Goal: Communication & Community: Share content

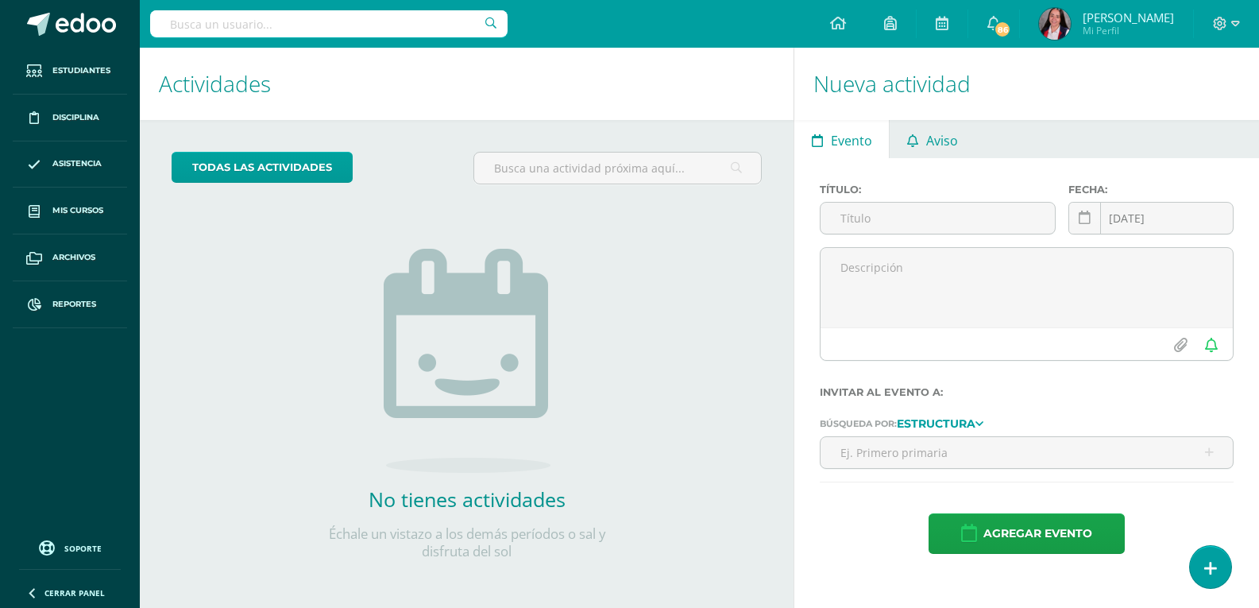
click at [936, 144] on span "Aviso" at bounding box center [942, 141] width 32 height 38
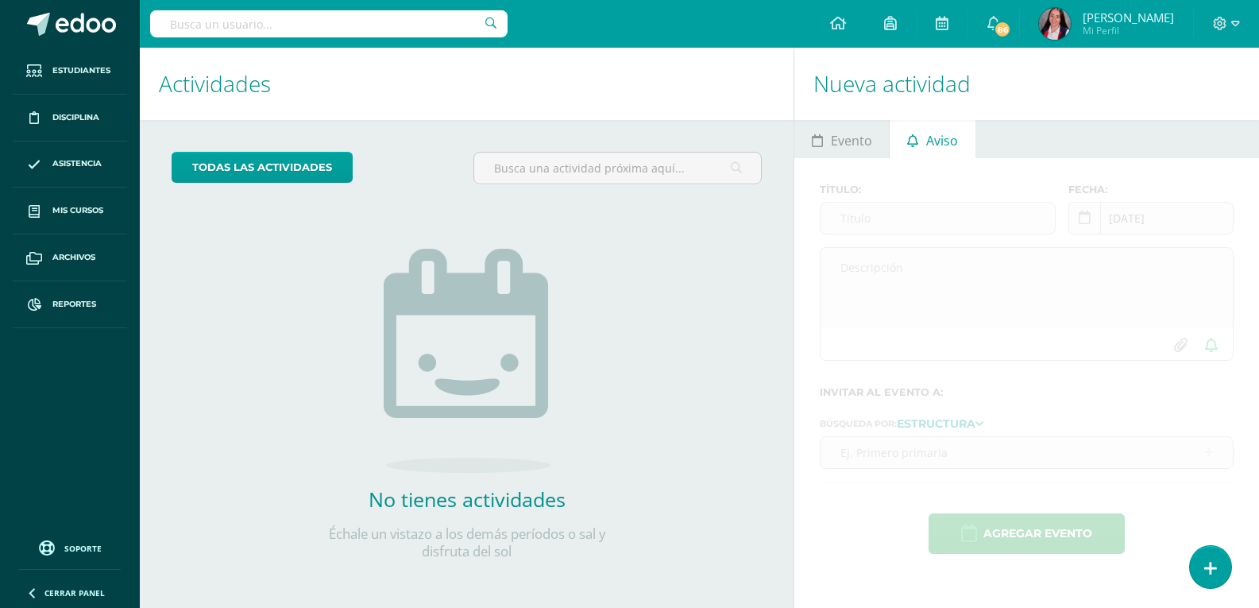
scroll to position [3, 0]
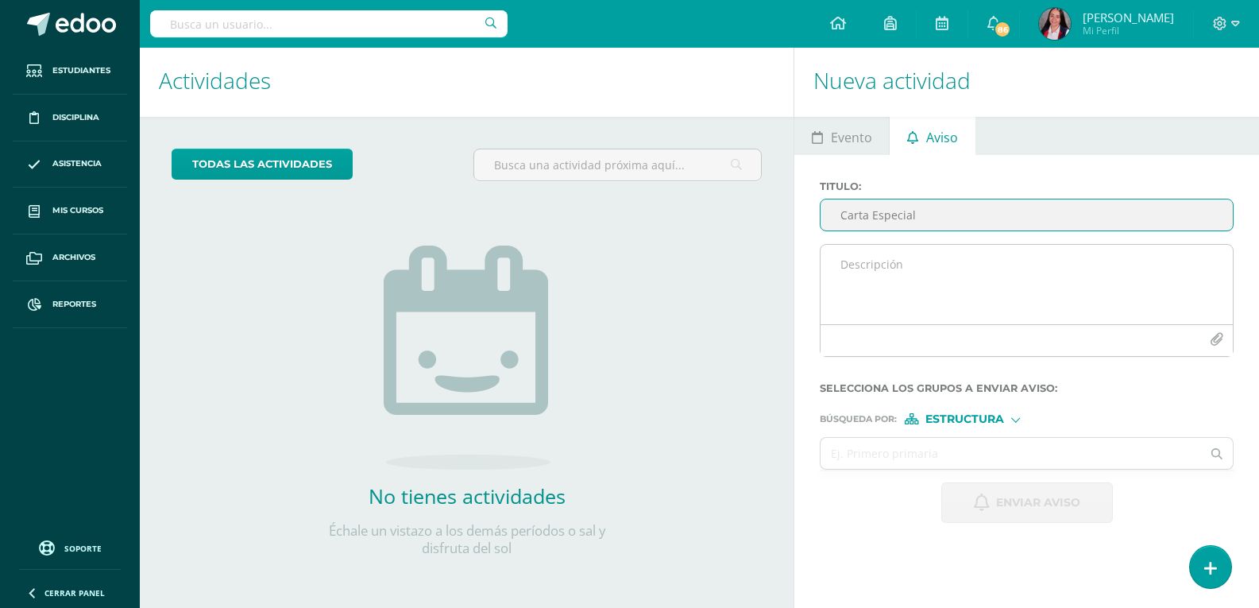
type input "Carta Especial"
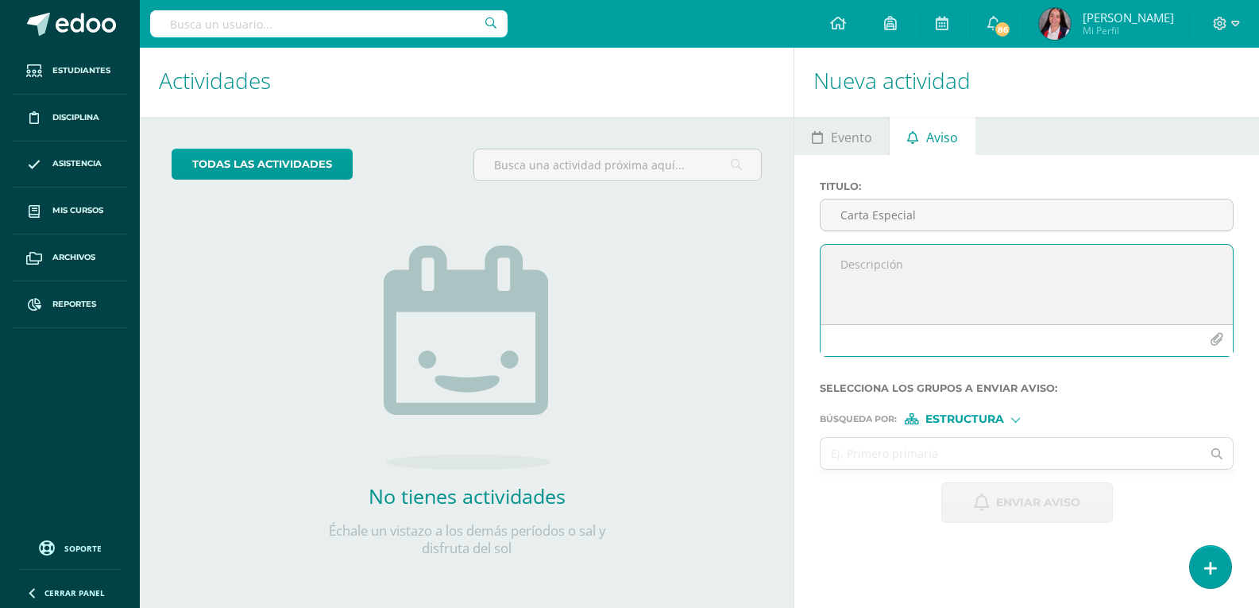
click at [854, 257] on textarea at bounding box center [1027, 284] width 412 height 79
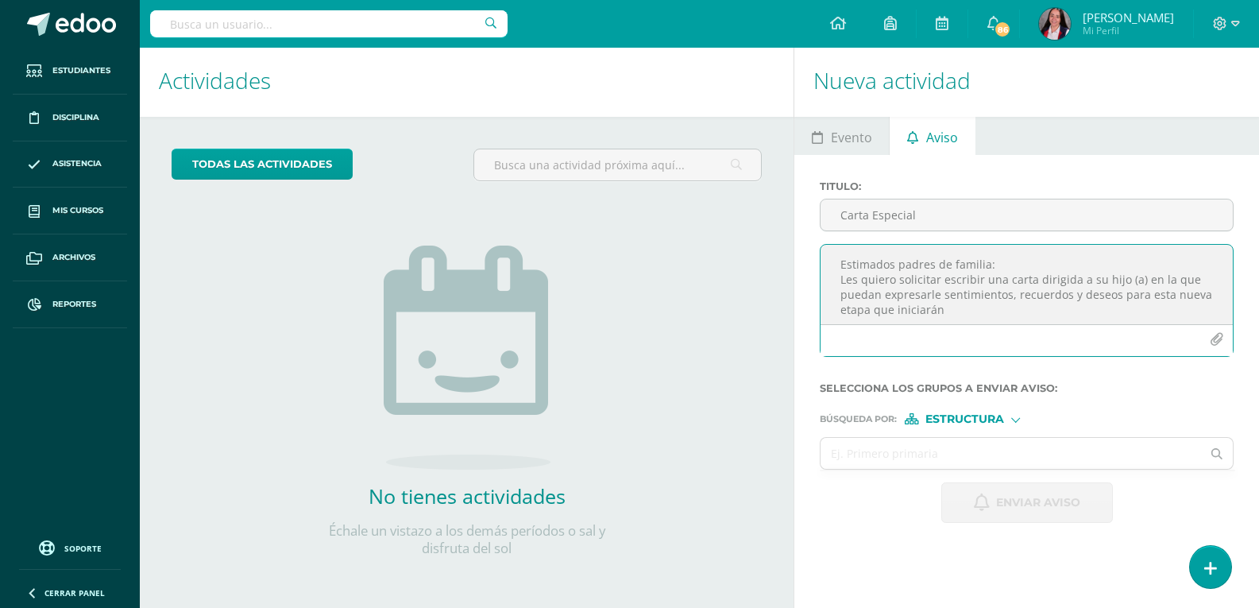
click at [1164, 295] on textarea "Estimados padres de familia: Les quiero solicitar escribir una carta dirigida a…" at bounding box center [1027, 284] width 412 height 79
click at [997, 309] on textarea "Estimados padres de familia: Les quiero solicitar escribir una carta dirigida a…" at bounding box center [1027, 284] width 412 height 79
click at [1141, 293] on textarea "Estimados padres de familia: Les quiero solicitar escribir una carta dirigida a…" at bounding box center [1027, 284] width 412 height 79
click at [1036, 311] on textarea "Estimados padres de familia: Les quiero solicitar escribir una carta dirigida a…" at bounding box center [1027, 284] width 412 height 79
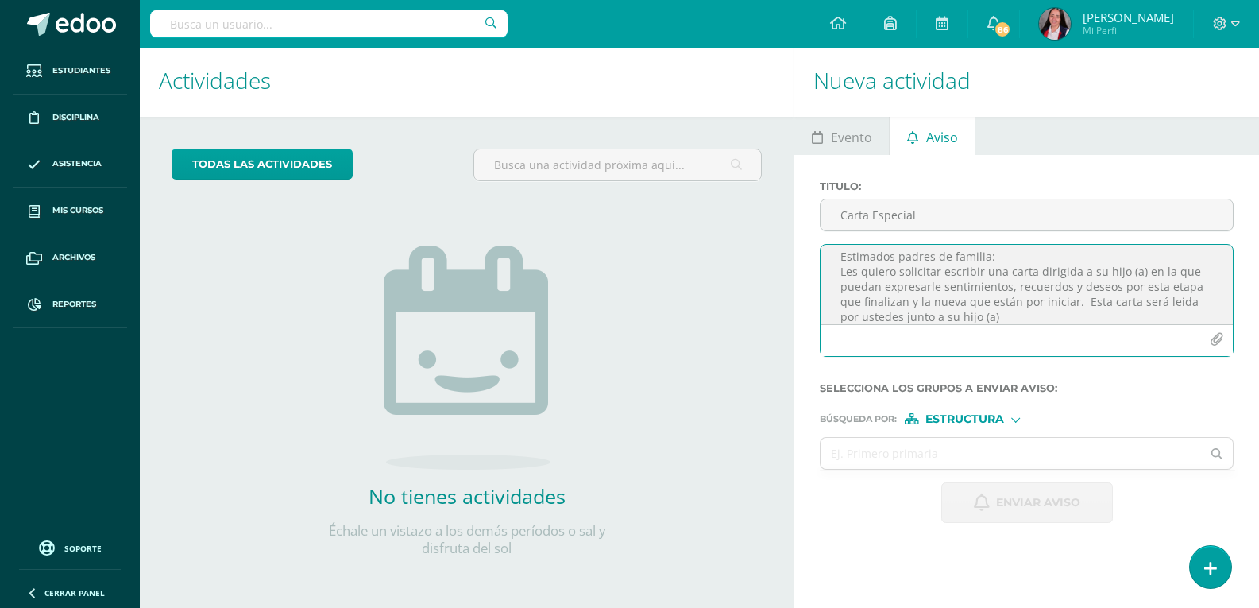
click at [1174, 300] on textarea "Estimados padres de familia: Les quiero solicitar escribir una carta dirigida a…" at bounding box center [1027, 284] width 412 height 79
click at [1166, 307] on textarea "Estimados padres de familia: Les quiero solicitar escribir una carta dirigida a…" at bounding box center [1027, 284] width 412 height 79
click at [1005, 315] on textarea "Estimados padres de familia: Les quiero solicitar escribir una carta dirigida a…" at bounding box center [1027, 284] width 412 height 79
click at [981, 317] on textarea "Estimados padres de familia: Les quiero solicitar escribir una carta dirigida a…" at bounding box center [1027, 284] width 412 height 79
click at [1120, 271] on textarea "Estimados padres de familia: Les quiero solicitar escribir una carta dirigida a…" at bounding box center [1027, 284] width 412 height 79
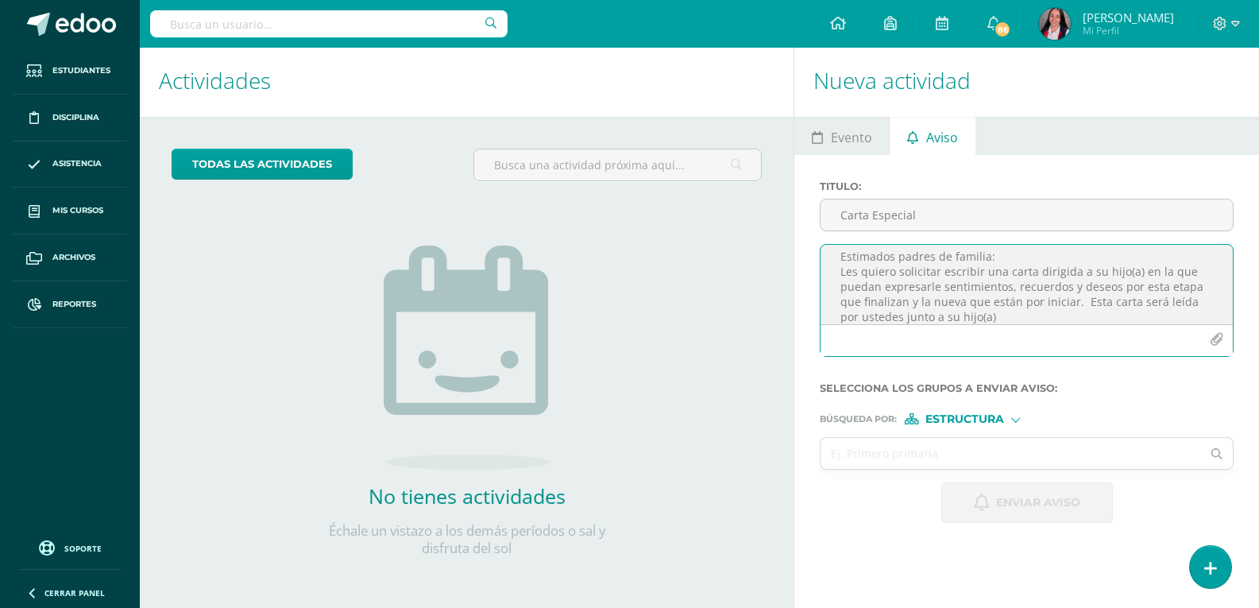
click at [1017, 319] on textarea "Estimados padres de familia: Les quiero solicitar escribir una carta dirigida a…" at bounding box center [1027, 284] width 412 height 79
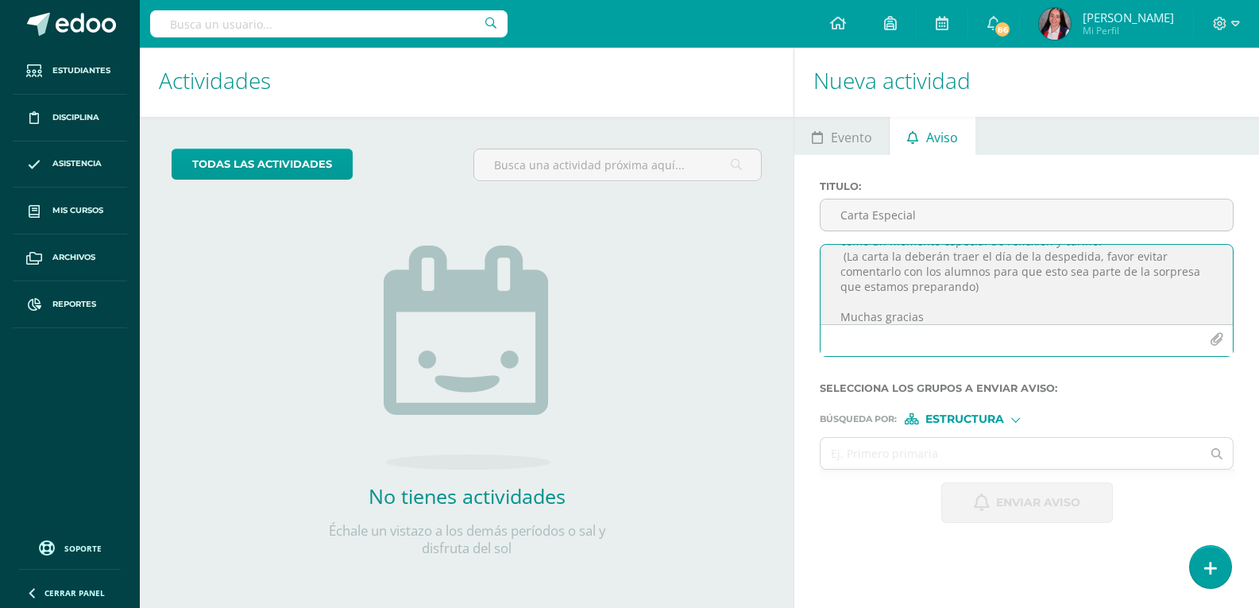
type textarea "Estimados padres de familia: Les quiero solicitar escribir una carta dirigida a…"
click at [974, 417] on span "Estructura" at bounding box center [964, 419] width 79 height 9
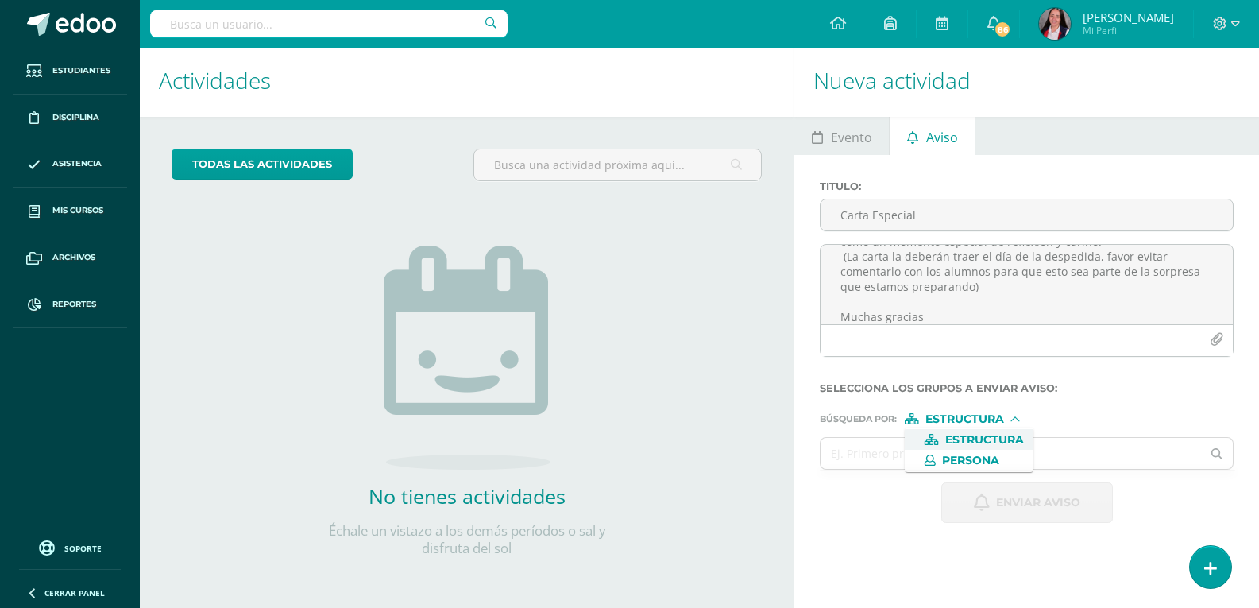
click at [978, 441] on span "Estructura" at bounding box center [984, 439] width 79 height 9
click at [888, 459] on input "text" at bounding box center [1011, 453] width 380 height 31
type input "sexto"
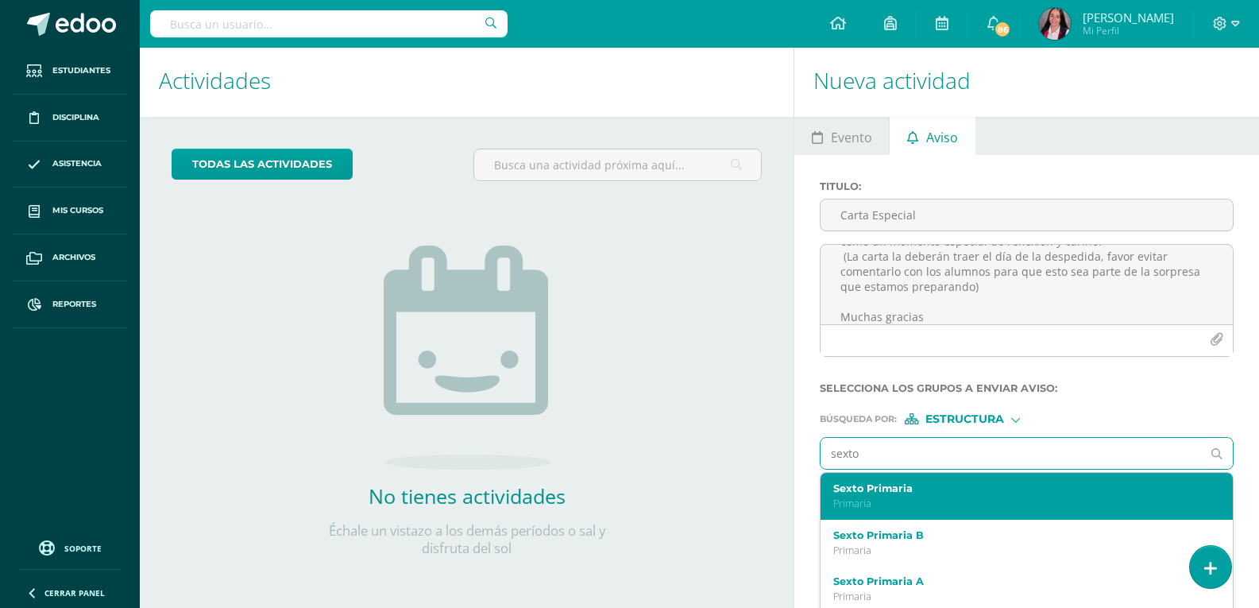
click at [880, 492] on label "Sexto Primaria" at bounding box center [1018, 488] width 370 height 12
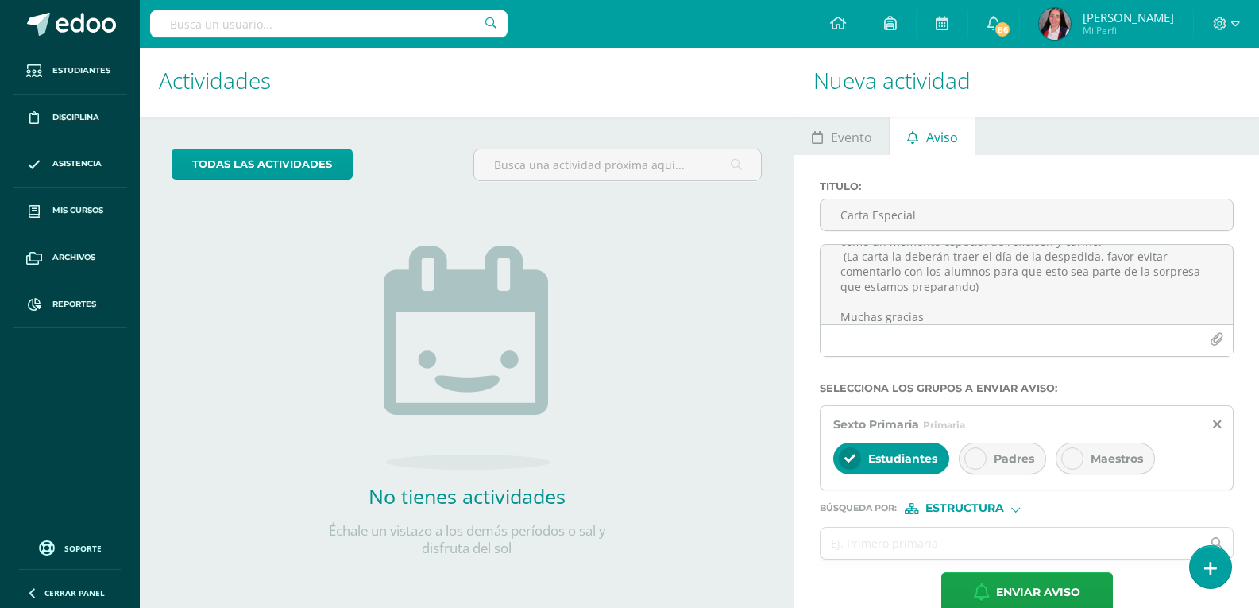
click at [971, 464] on div at bounding box center [975, 458] width 22 height 22
click at [851, 451] on div at bounding box center [850, 458] width 22 height 22
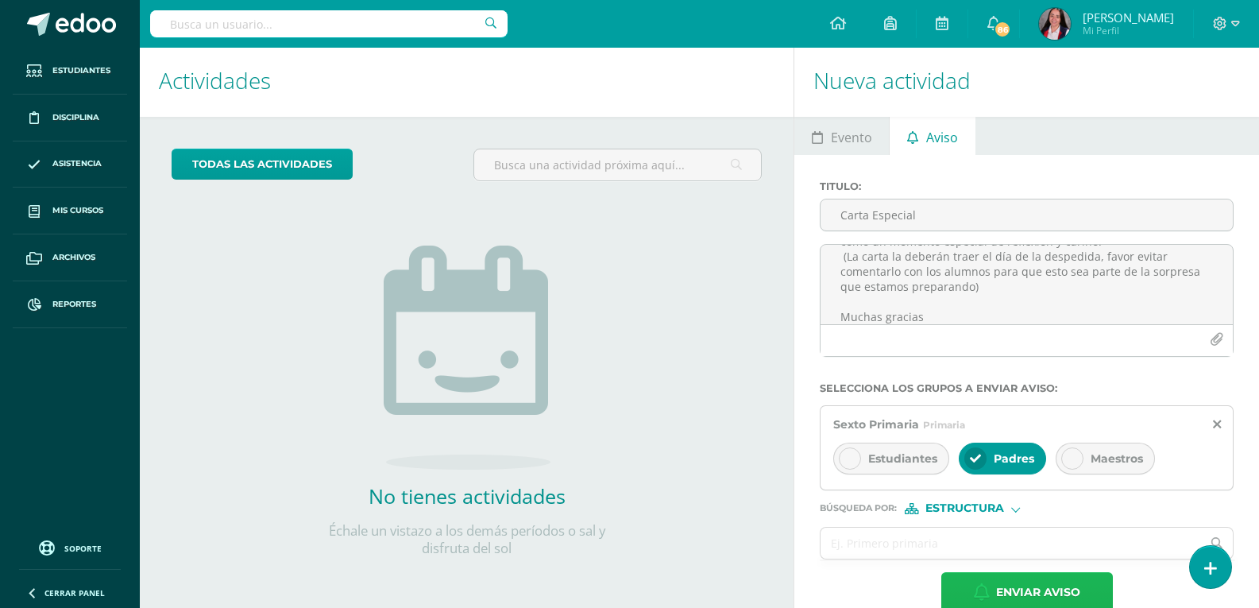
click at [1048, 593] on span "Enviar aviso" at bounding box center [1038, 592] width 84 height 39
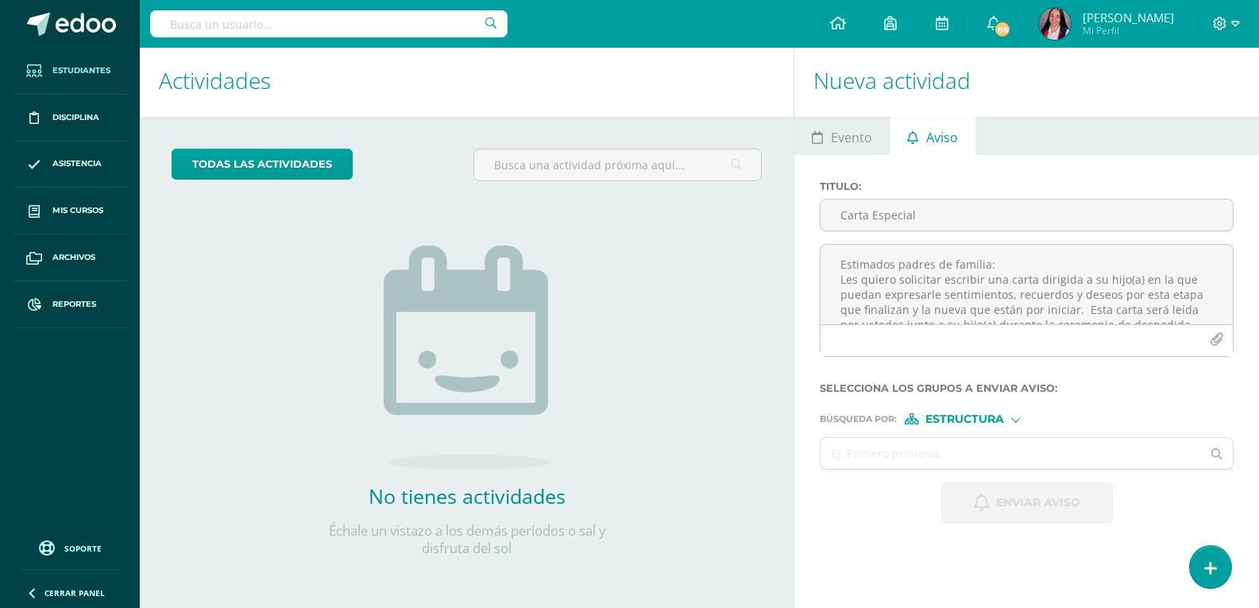
click at [89, 64] on span "Estudiantes" at bounding box center [81, 70] width 58 height 13
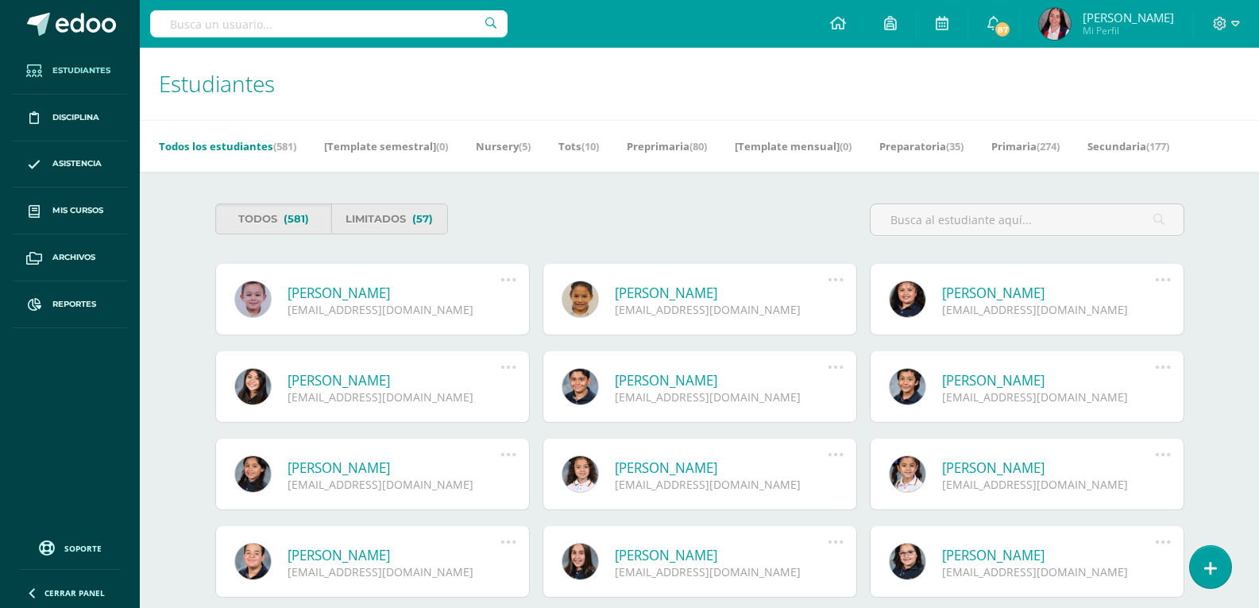
click at [199, 24] on input "text" at bounding box center [328, 23] width 357 height 27
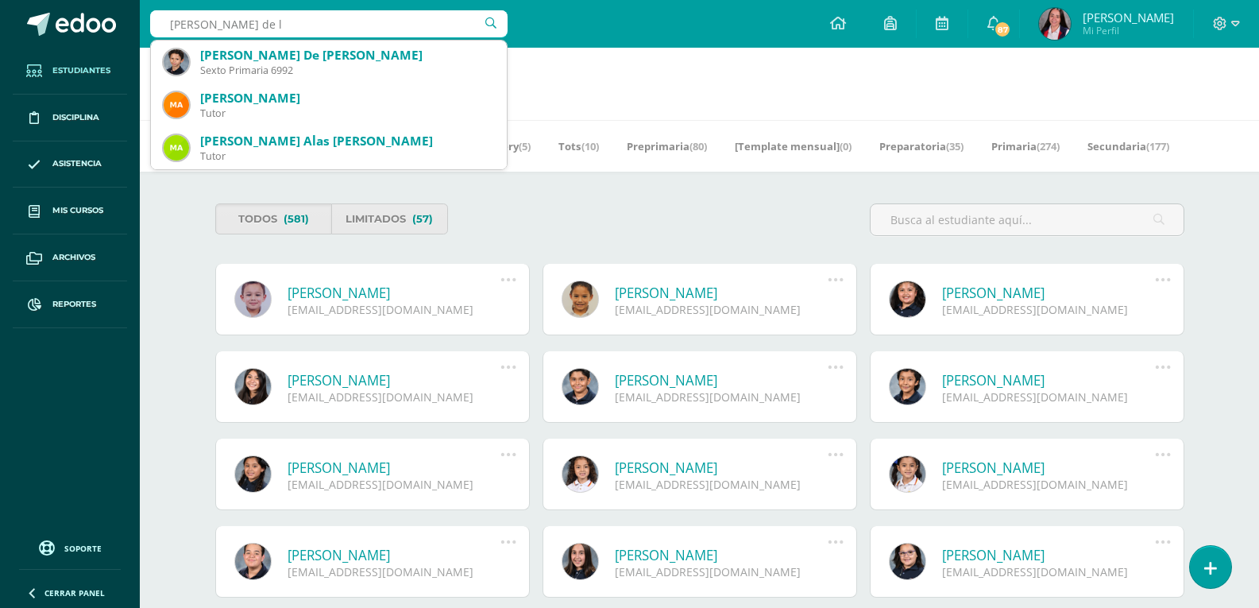
type input "marcos de"
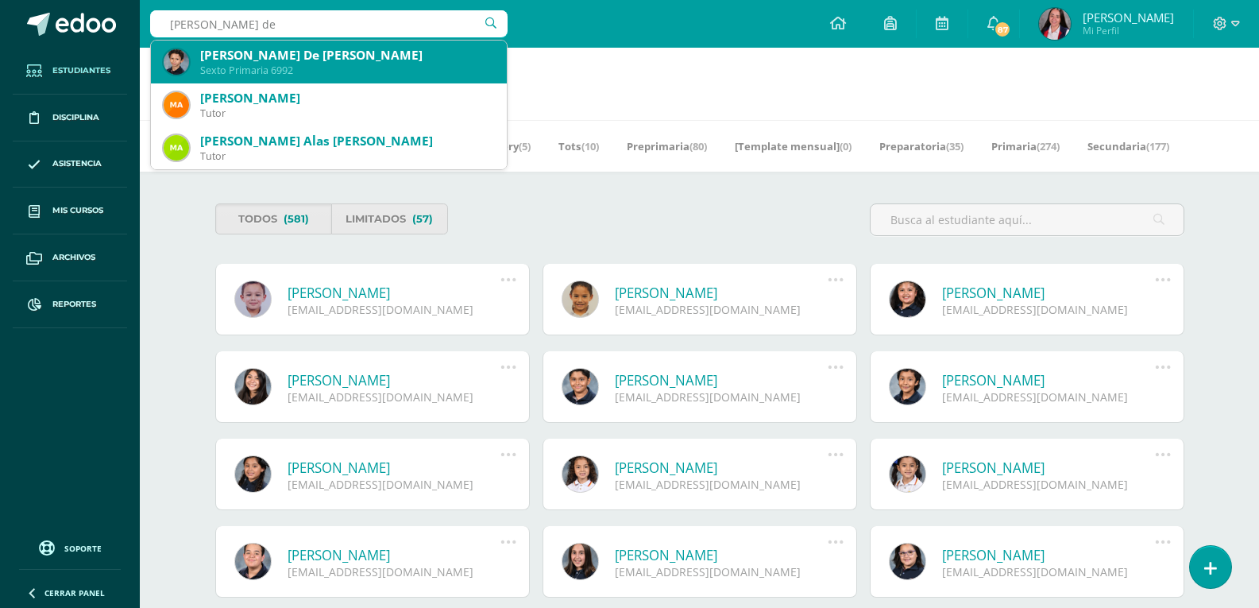
click at [259, 59] on div "Marcos Roberto De León Mendizábal" at bounding box center [347, 55] width 294 height 17
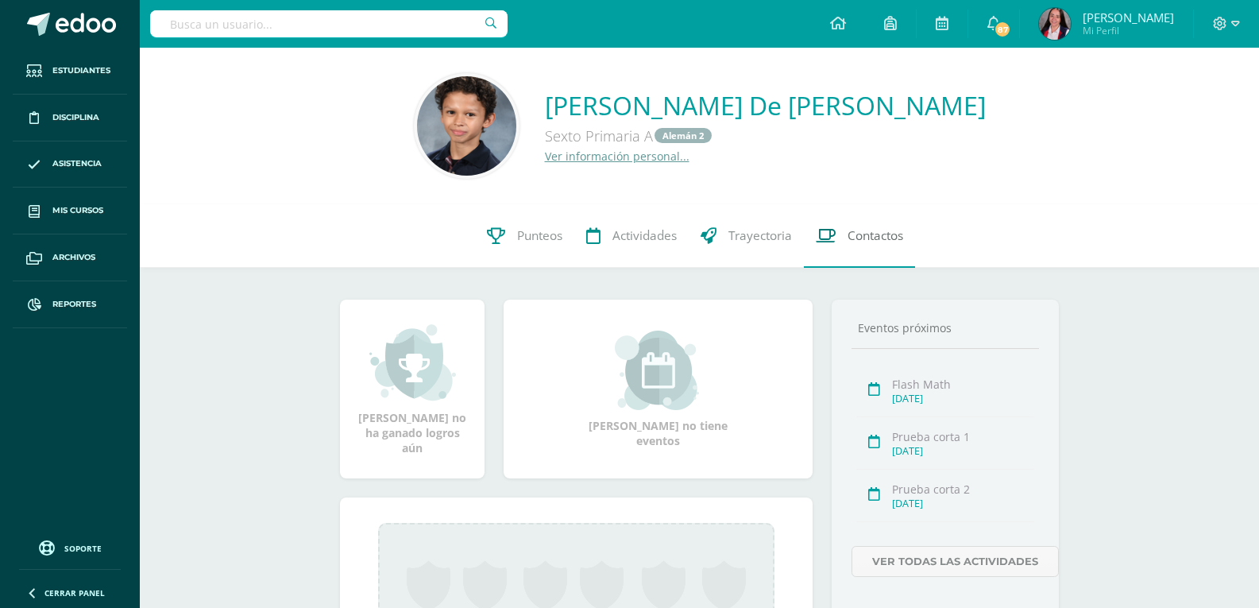
click at [859, 235] on span "Contactos" at bounding box center [876, 235] width 56 height 17
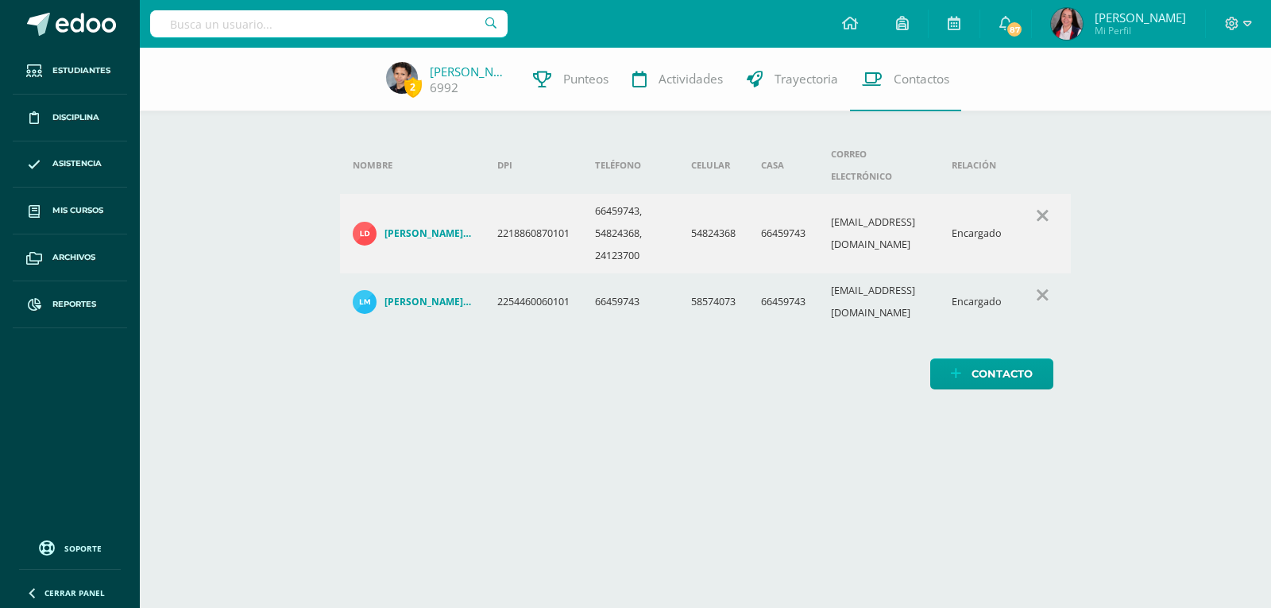
click at [340, 19] on input "text" at bounding box center [328, 23] width 357 height 27
type input "santiago calduch"
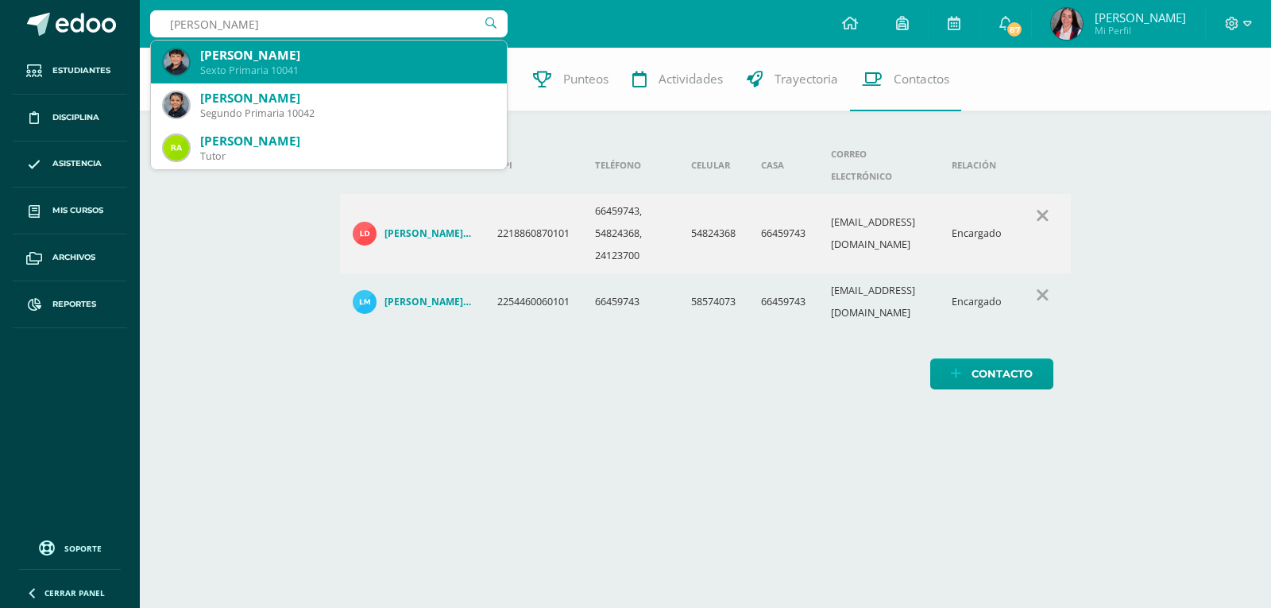
click at [315, 67] on div "Sexto Primaria 10041" at bounding box center [347, 71] width 294 height 14
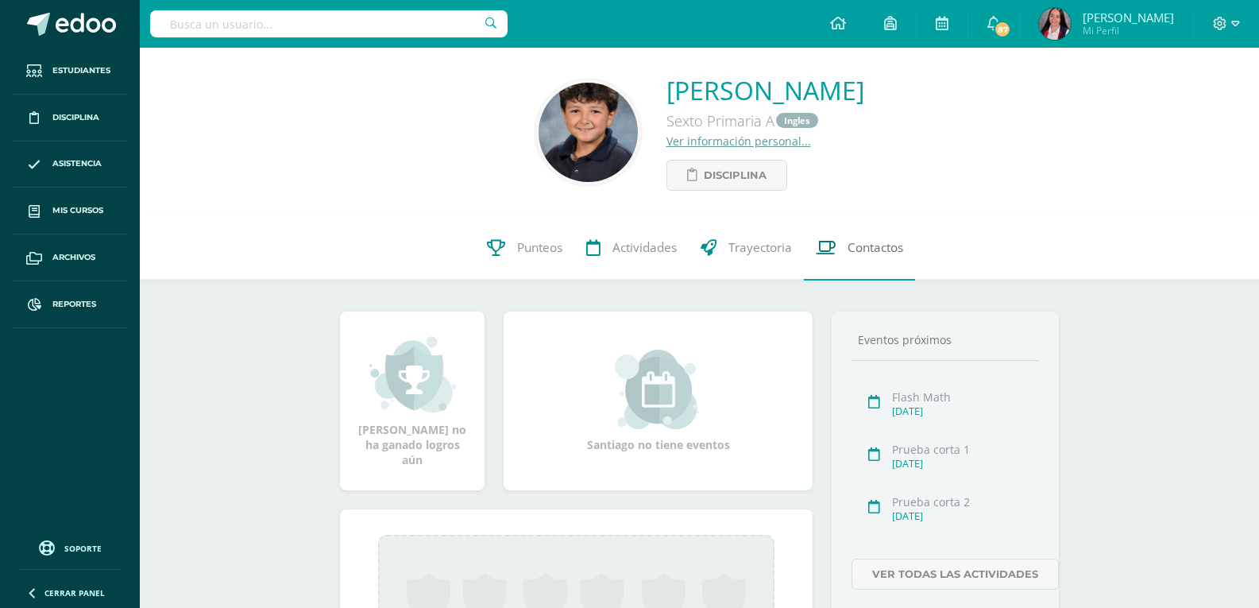
click at [871, 247] on span "Contactos" at bounding box center [876, 248] width 56 height 17
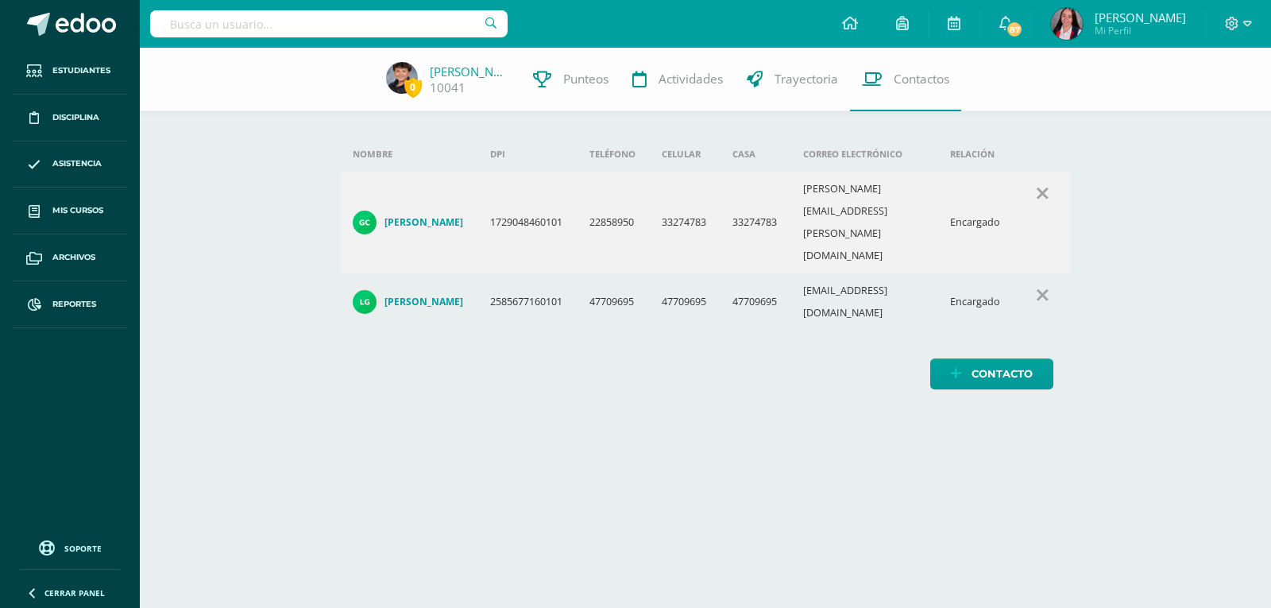
click at [221, 25] on input "text" at bounding box center [328, 23] width 357 height 27
click at [373, 23] on input "text" at bounding box center [328, 23] width 357 height 27
type input "[PERSON_NAME]"
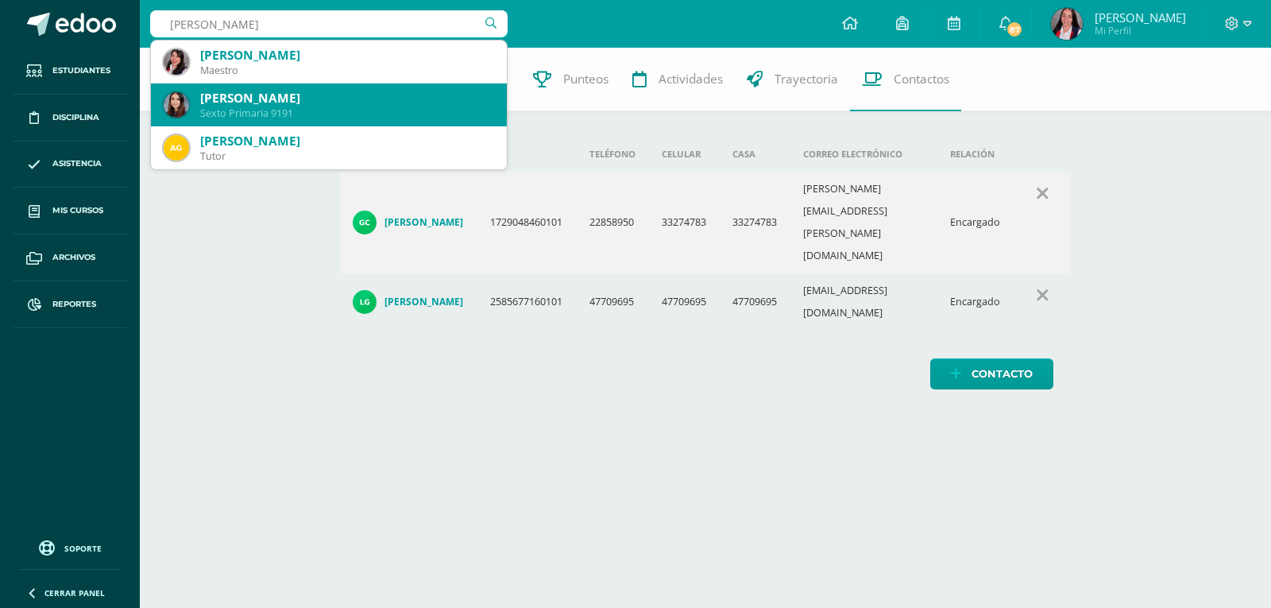
click at [289, 95] on div "[PERSON_NAME]" at bounding box center [347, 98] width 294 height 17
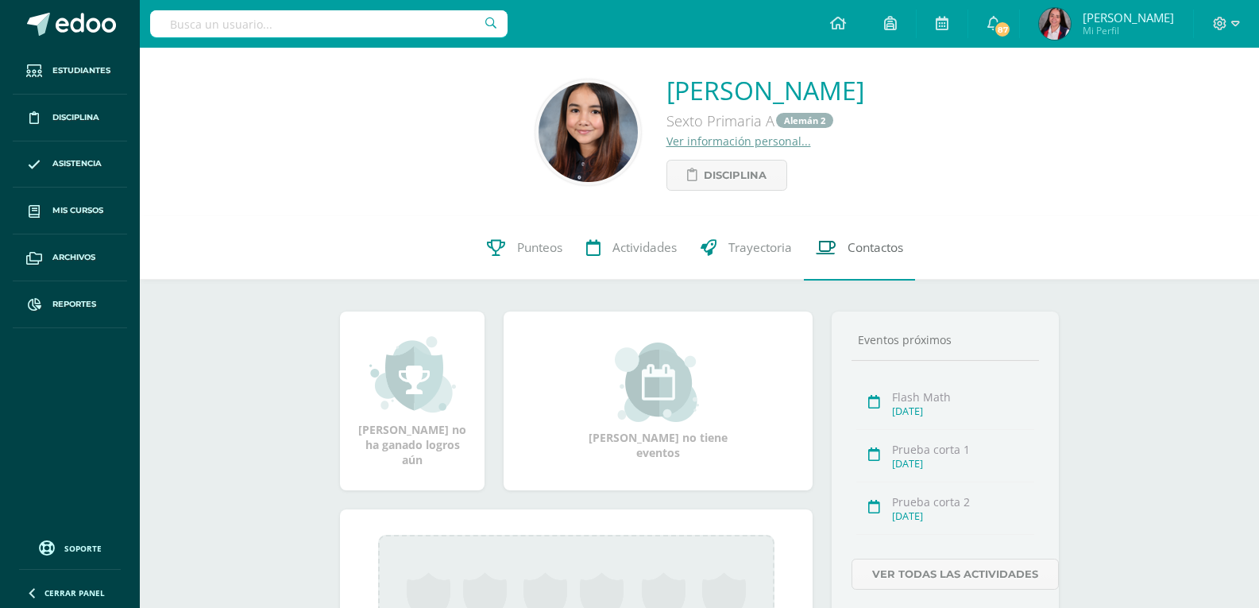
click at [861, 250] on span "Contactos" at bounding box center [876, 248] width 56 height 17
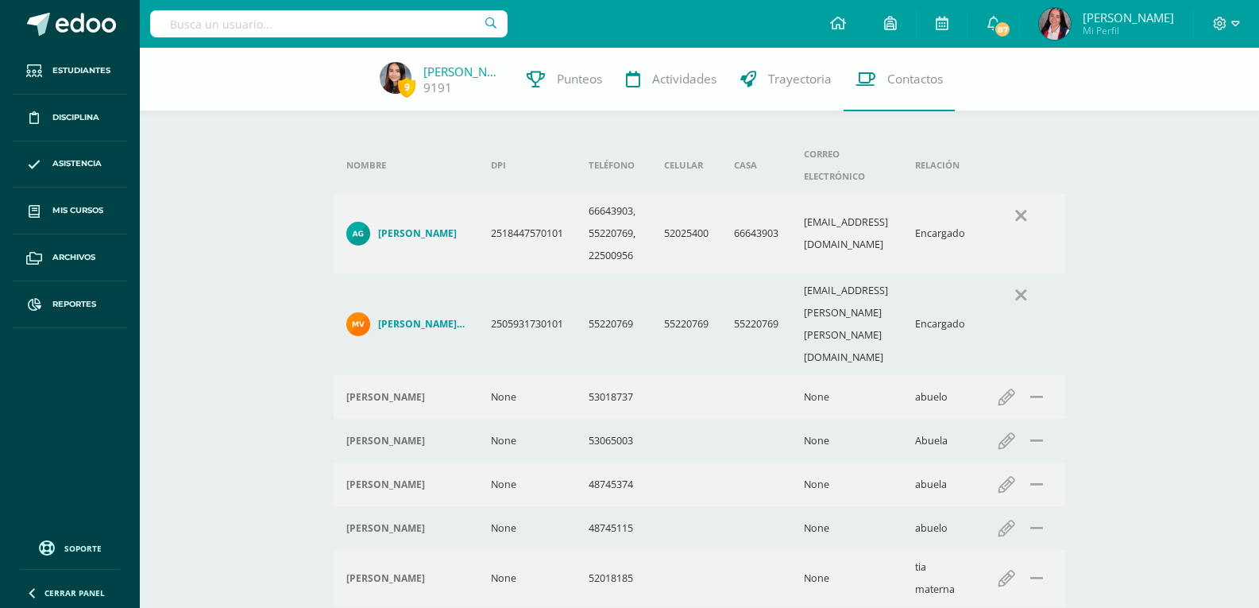
click at [340, 22] on input "text" at bounding box center [328, 23] width 357 height 27
type input "l"
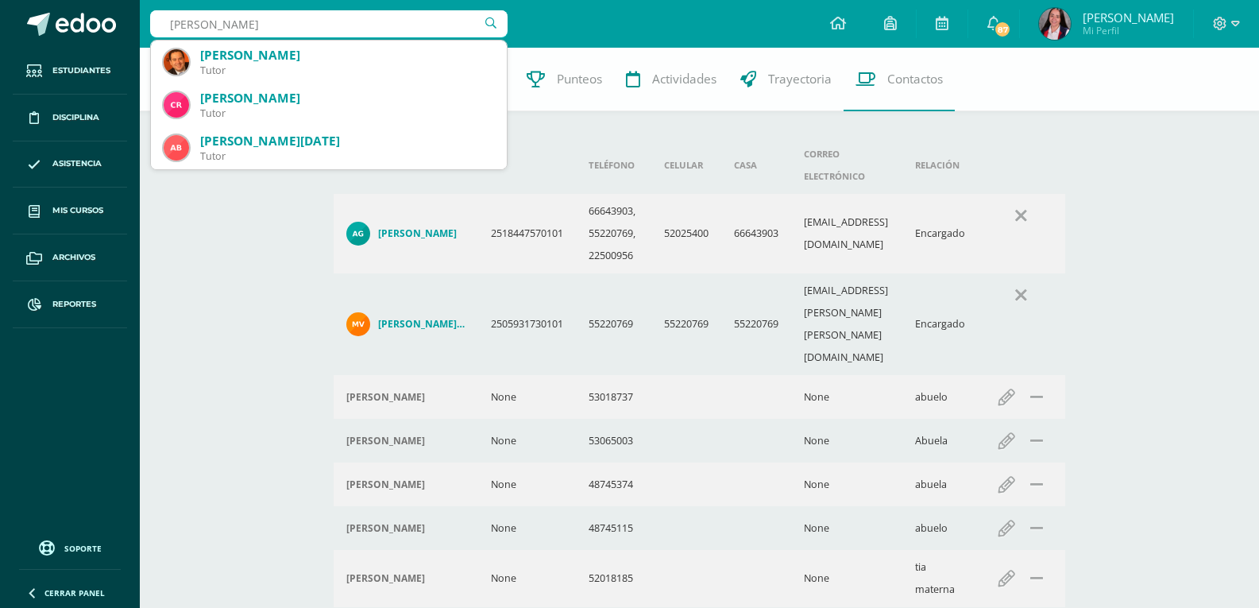
type input "[PERSON_NAME]"
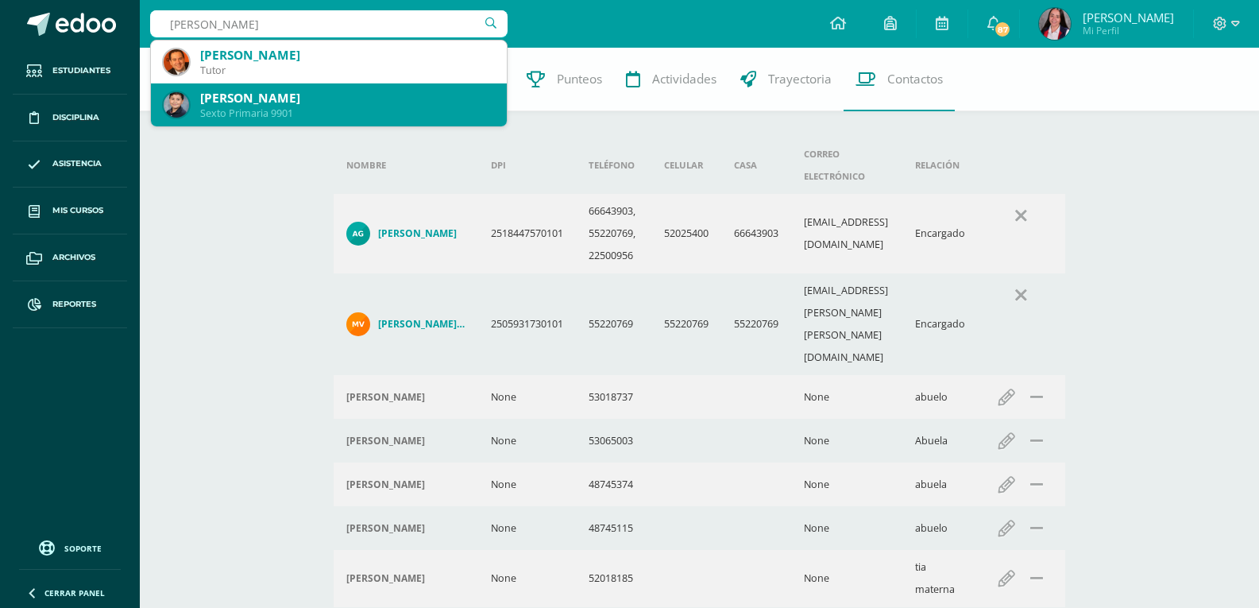
click at [246, 91] on div "[PERSON_NAME]" at bounding box center [347, 98] width 294 height 17
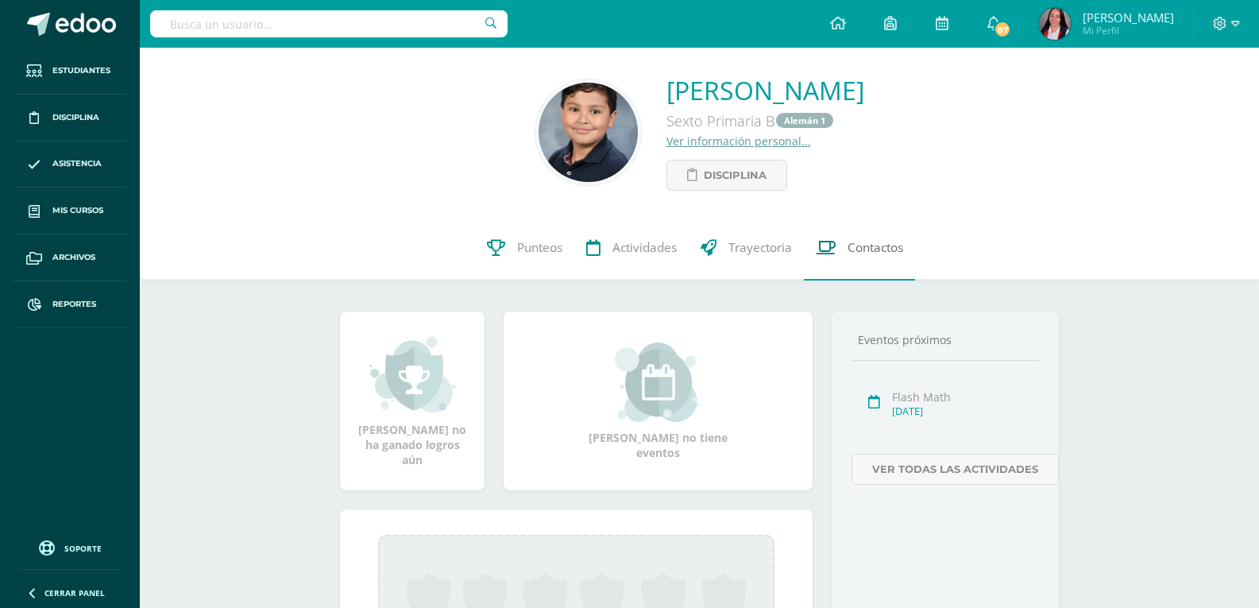
click at [874, 245] on span "Contactos" at bounding box center [876, 248] width 56 height 17
